Goal: Find specific page/section

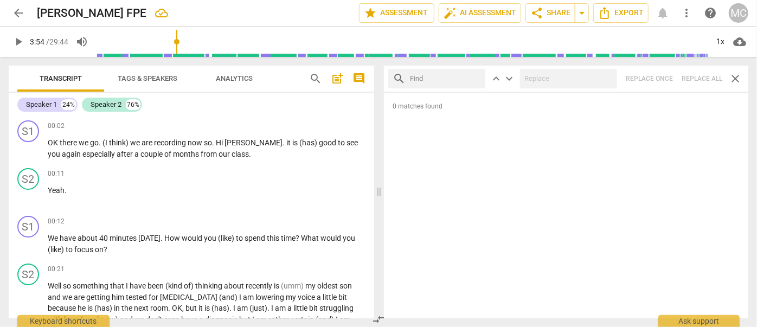
drag, startPoint x: 152, startPoint y: 235, endPoint x: 135, endPoint y: 64, distance: 172.3
type input "234"
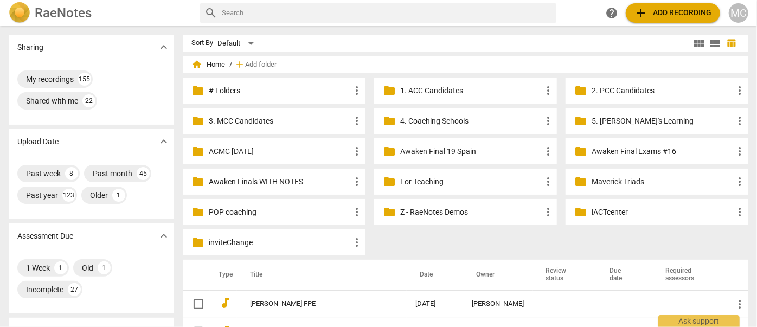
scroll to position [169, 0]
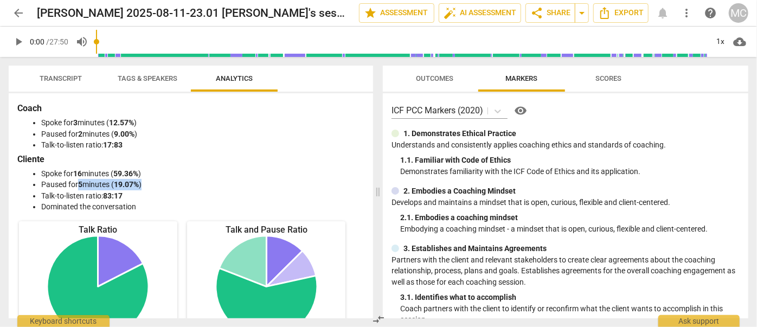
click at [28, 15] on div "arrow_back Eliana Womack 2025-08-11-23.01 Pierina's session edit star Assessmen…" at bounding box center [379, 13] width 740 height 20
click at [23, 15] on span "arrow_back" at bounding box center [18, 13] width 13 height 13
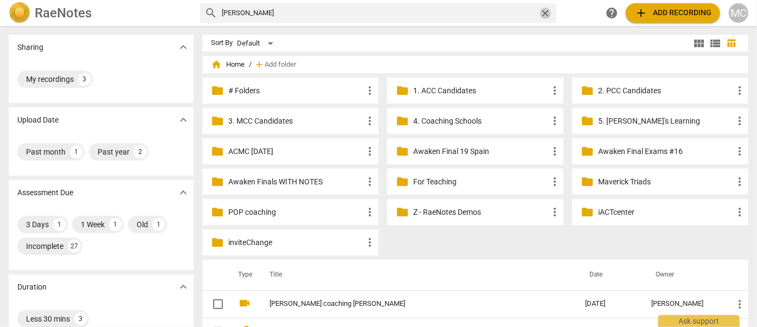
click at [542, 14] on span "close" at bounding box center [545, 13] width 11 height 11
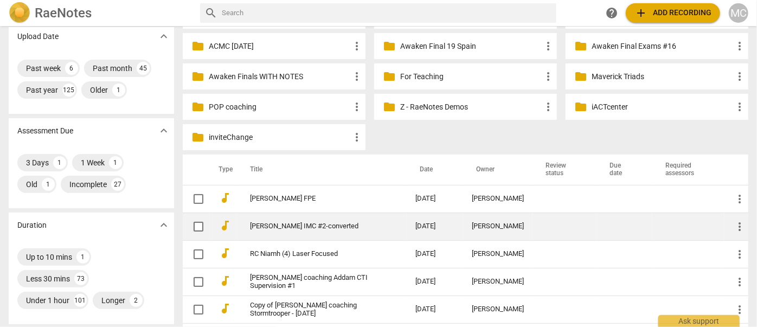
scroll to position [98, 0]
